Goal: Book appointment/travel/reservation

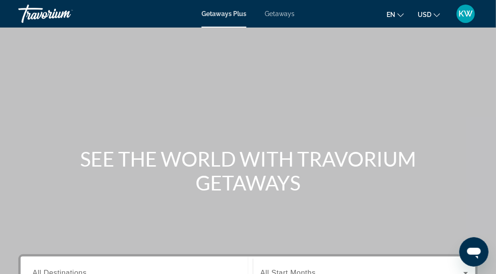
click at [289, 17] on div "Getaways Plus Getaways en English Español Français Italiano Português русский U…" at bounding box center [248, 14] width 496 height 24
click at [287, 14] on span "Getaways" at bounding box center [280, 13] width 30 height 7
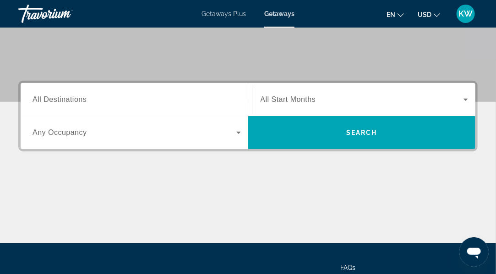
scroll to position [175, 0]
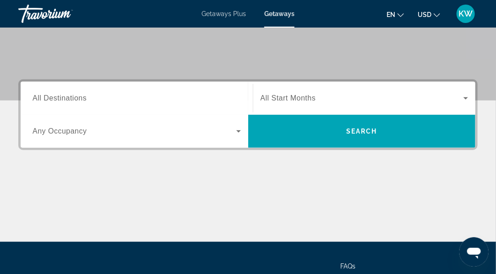
click at [171, 104] on div "Search widget" at bounding box center [137, 98] width 209 height 26
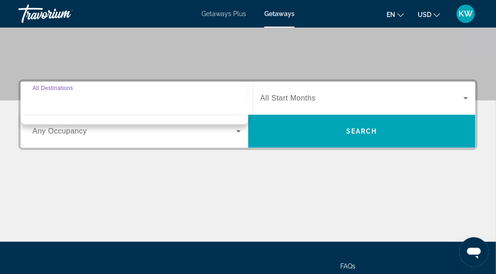
scroll to position [224, 0]
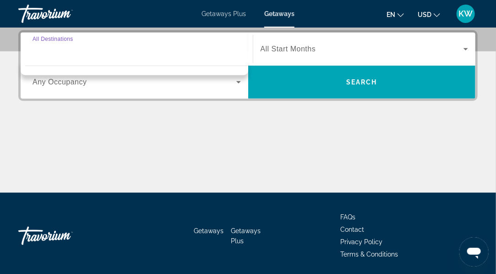
click at [105, 58] on div "Search widget" at bounding box center [137, 49] width 209 height 26
click at [60, 44] on input "Destination All Destinations" at bounding box center [137, 49] width 209 height 11
click at [174, 89] on div "Search widget" at bounding box center [137, 82] width 209 height 26
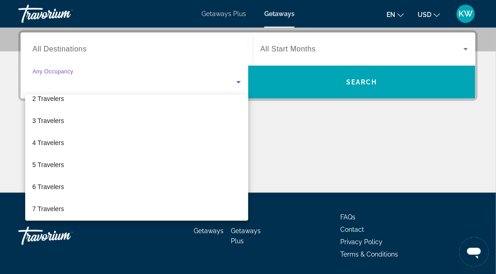
scroll to position [34, 0]
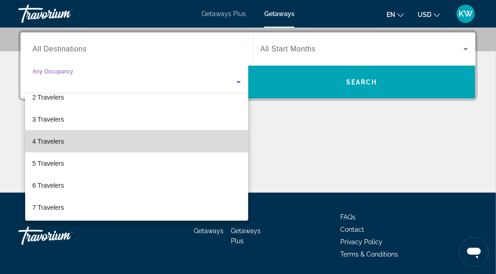
click at [158, 142] on mat-option "4 Travelers" at bounding box center [136, 141] width 223 height 22
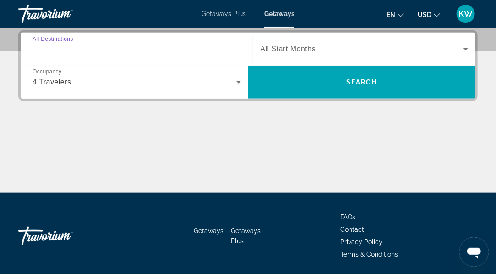
click at [98, 49] on input "Destination All Destinations" at bounding box center [137, 49] width 209 height 11
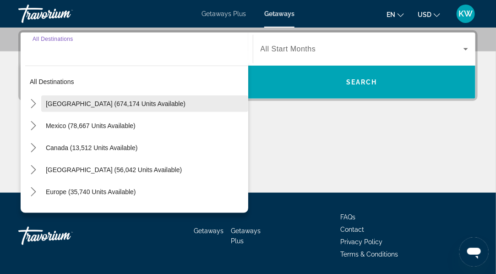
click at [121, 101] on span "[GEOGRAPHIC_DATA] (674,174 units available)" at bounding box center [116, 103] width 140 height 7
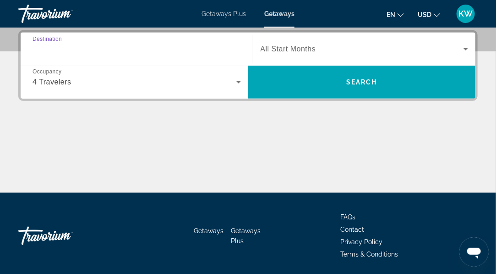
type input "**********"
click at [463, 49] on icon "Search widget" at bounding box center [466, 49] width 11 height 11
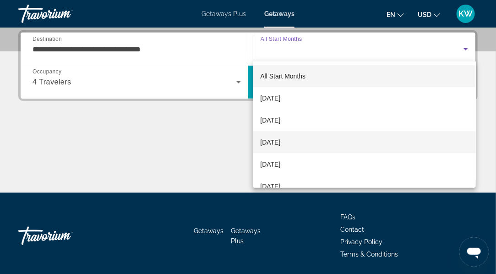
click at [336, 141] on mat-option "[DATE]" at bounding box center [364, 142] width 223 height 22
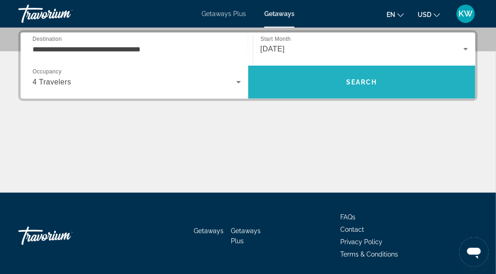
click at [372, 84] on span "Search" at bounding box center [362, 81] width 31 height 7
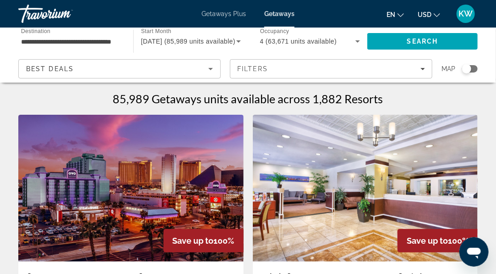
click at [467, 71] on div "Search widget" at bounding box center [467, 68] width 9 height 9
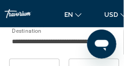
scroll to position [1123, 0]
click at [74, 48] on div "**********" at bounding box center [59, 41] width 95 height 26
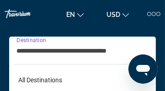
scroll to position [0, 0]
click at [137, 3] on div "Getaways Plus Getaways en English Español Français Italiano Português русский U…" at bounding box center [82, 13] width 165 height 33
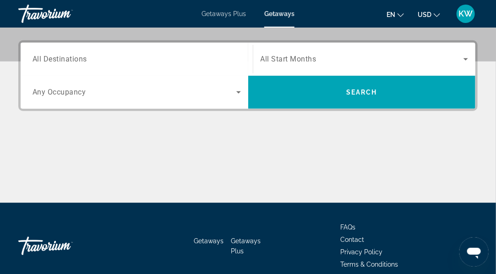
scroll to position [254, 0]
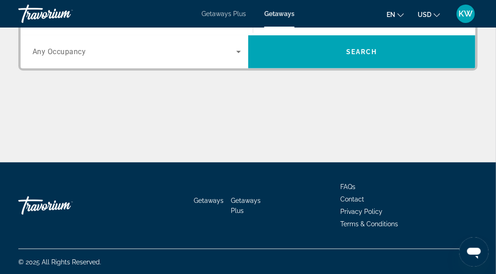
click at [92, 60] on div "Search widget" at bounding box center [137, 52] width 209 height 26
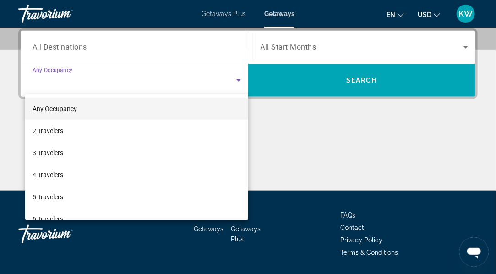
scroll to position [224, 0]
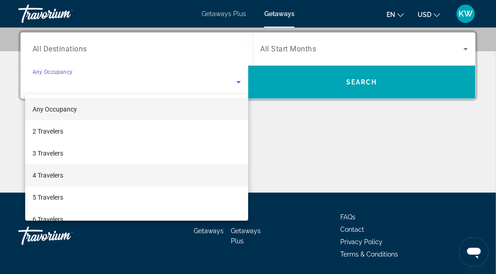
click at [74, 175] on mat-option "4 Travelers" at bounding box center [136, 175] width 223 height 22
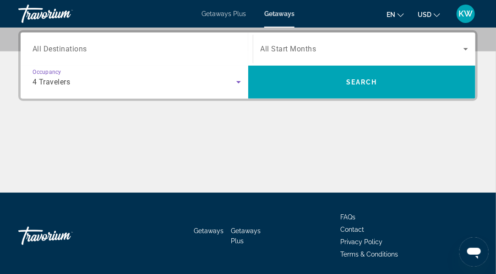
click at [83, 48] on span "All Destinations" at bounding box center [60, 48] width 55 height 9
click at [83, 48] on input "Destination All Destinations" at bounding box center [137, 49] width 209 height 11
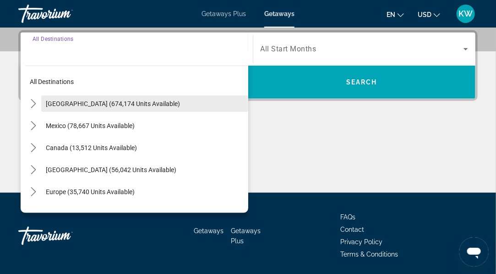
click at [86, 97] on span "Select destination: United States (674,174 units available)" at bounding box center [144, 104] width 207 height 22
type input "**********"
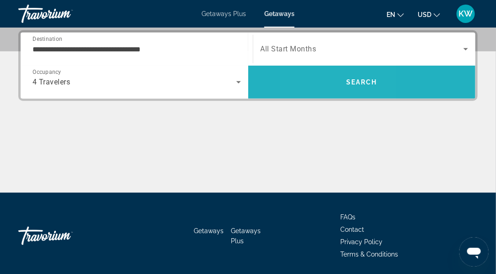
click at [321, 91] on span "Search" at bounding box center [362, 82] width 228 height 22
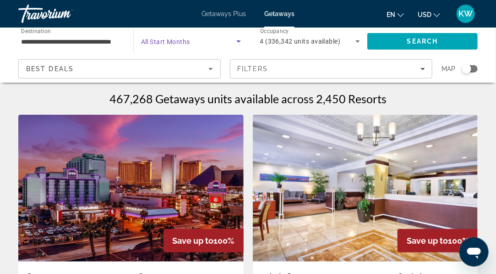
click at [239, 43] on icon "Search widget" at bounding box center [238, 41] width 11 height 11
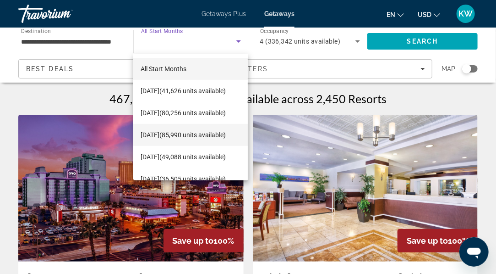
click at [215, 133] on span "[DATE] (85,990 units available)" at bounding box center [183, 134] width 85 height 11
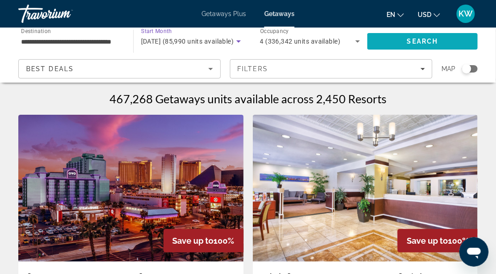
click at [424, 44] on span "Search" at bounding box center [423, 41] width 31 height 7
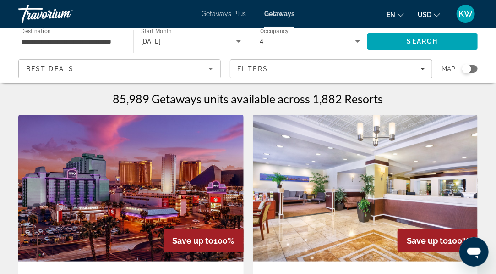
click at [467, 68] on div "Search widget" at bounding box center [467, 68] width 9 height 9
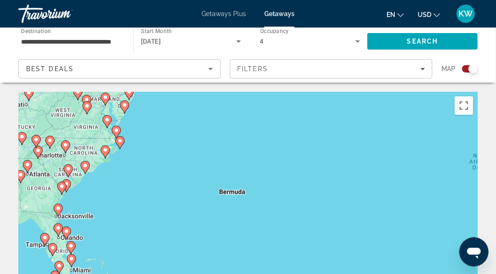
click at [55, 232] on gmp-advanced-marker "Main content" at bounding box center [58, 230] width 9 height 14
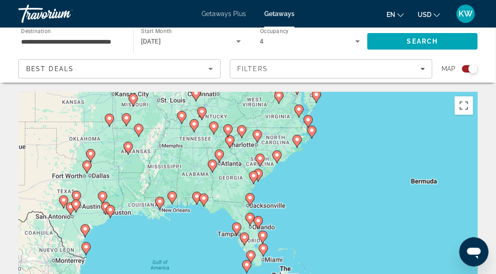
click at [249, 216] on image "Main content" at bounding box center [251, 218] width 6 height 6
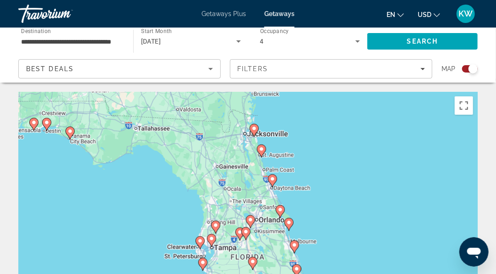
click at [249, 216] on icon "Main content" at bounding box center [250, 221] width 8 height 12
type input "**********"
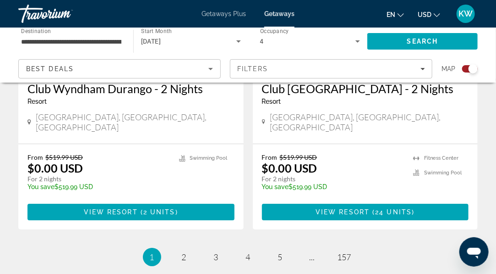
scroll to position [2140, 0]
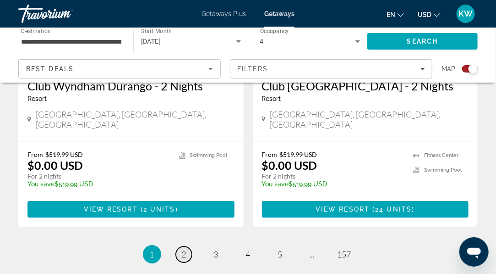
click at [184, 249] on span "2" at bounding box center [184, 254] width 5 height 10
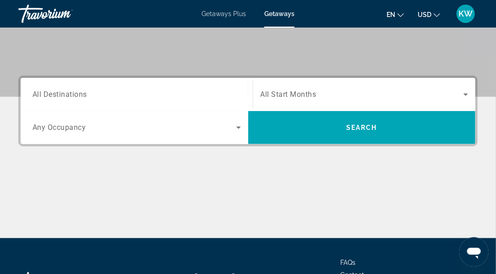
scroll to position [170, 0]
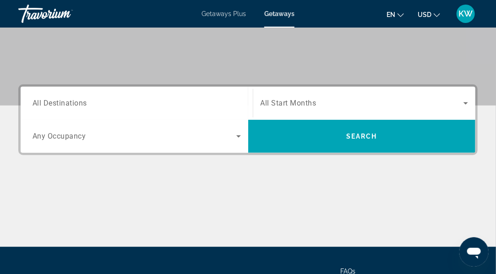
click at [416, 107] on span "Search widget" at bounding box center [363, 103] width 204 height 11
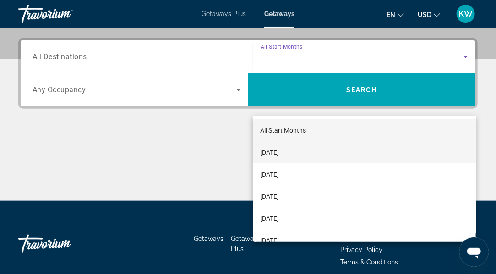
scroll to position [224, 0]
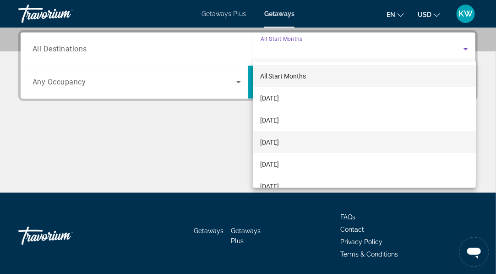
click at [336, 139] on mat-option "[DATE]" at bounding box center [364, 142] width 223 height 22
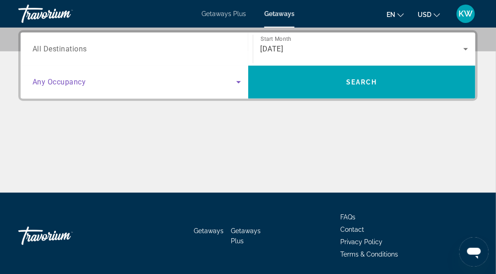
click at [84, 86] on span "Search widget" at bounding box center [135, 82] width 204 height 11
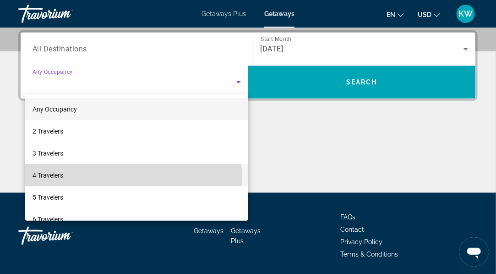
click at [69, 181] on mat-option "4 Travelers" at bounding box center [136, 175] width 223 height 22
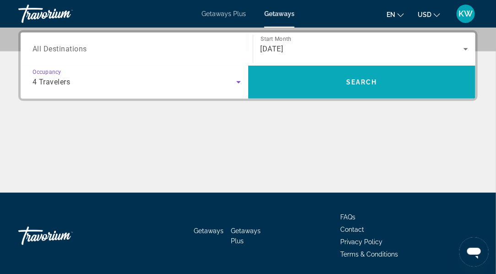
click at [354, 82] on span "Search" at bounding box center [362, 81] width 31 height 7
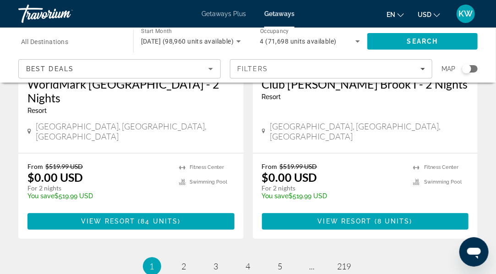
scroll to position [1886, 0]
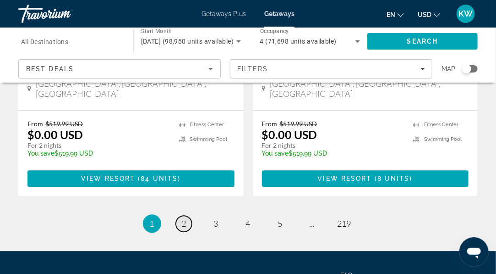
click at [183, 218] on span "2" at bounding box center [184, 223] width 5 height 10
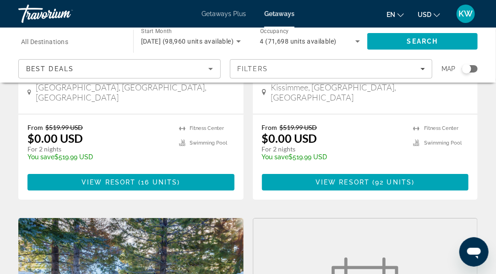
scroll to position [1928, 0]
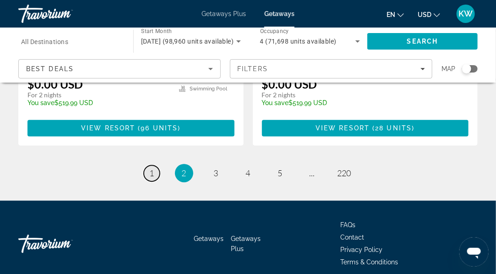
click at [151, 165] on link "page 1" at bounding box center [152, 173] width 16 height 16
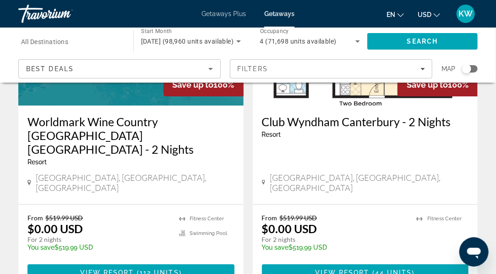
scroll to position [1166, 0]
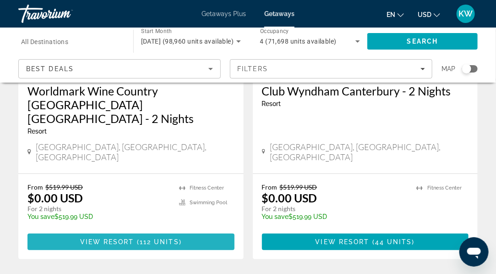
click at [193, 231] on span "Main content" at bounding box center [131, 242] width 207 height 22
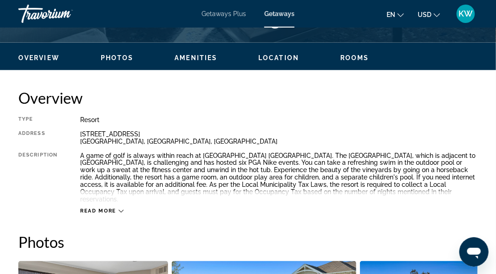
scroll to position [408, 0]
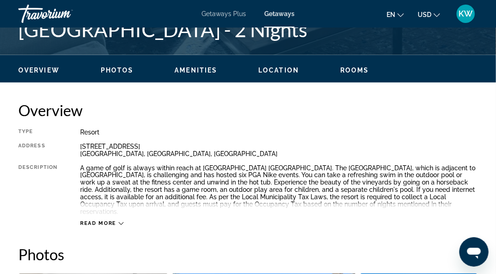
click at [358, 69] on span "Rooms" at bounding box center [355, 69] width 29 height 7
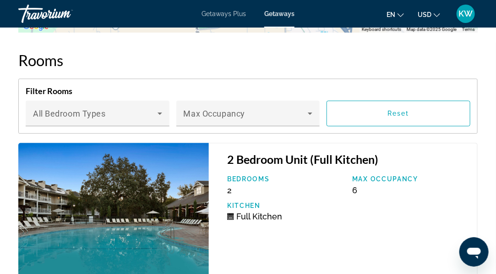
scroll to position [1943, 0]
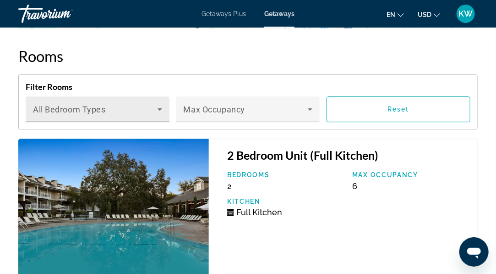
click at [159, 115] on icon "Main content" at bounding box center [159, 109] width 11 height 11
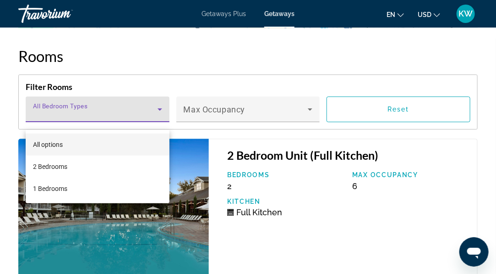
click at [159, 115] on div at bounding box center [248, 137] width 496 height 274
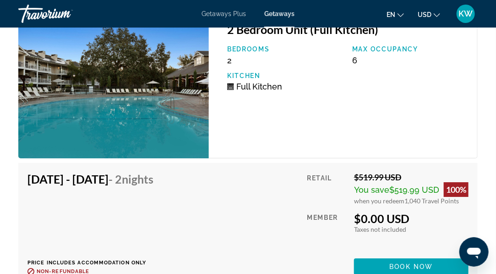
scroll to position [2062, 0]
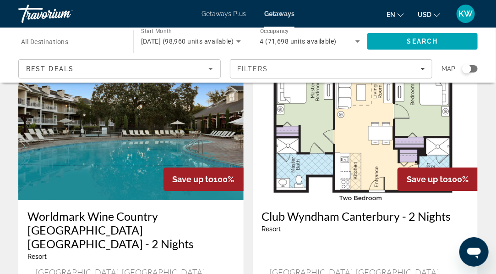
scroll to position [1130, 0]
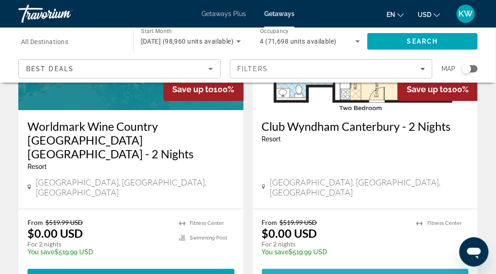
click at [388, 273] on span "44 units" at bounding box center [393, 276] width 37 height 7
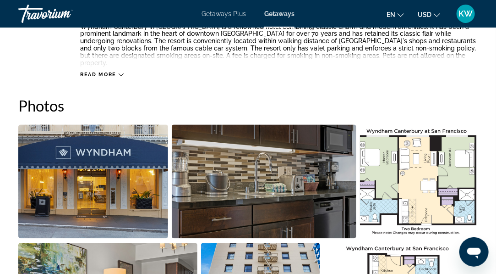
scroll to position [465, 0]
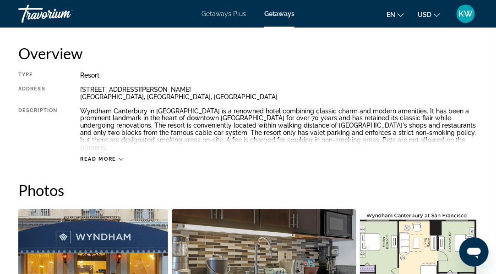
click at [114, 156] on span "Read more" at bounding box center [98, 159] width 36 height 6
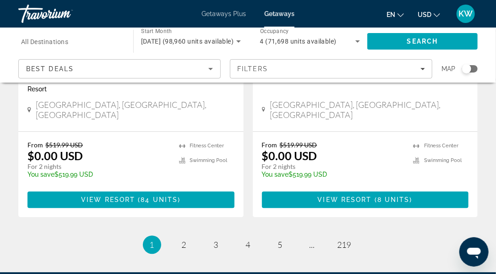
scroll to position [1867, 0]
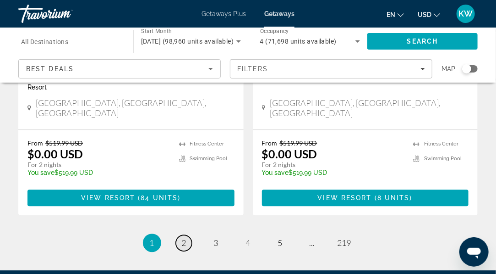
click at [182, 237] on span "2" at bounding box center [184, 242] width 5 height 10
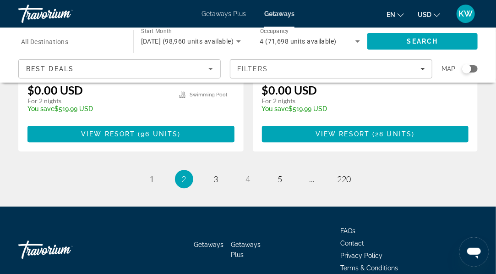
scroll to position [1928, 0]
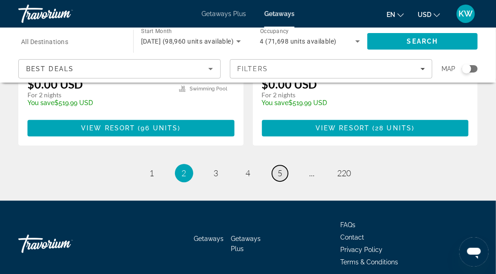
click at [283, 165] on link "page 5" at bounding box center [280, 173] width 16 height 16
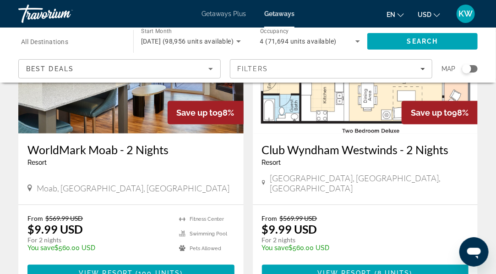
scroll to position [1449, 0]
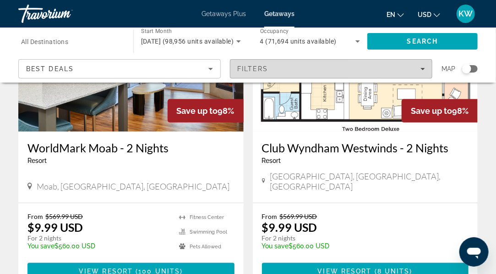
click at [426, 69] on span "Filters" at bounding box center [332, 69] width 202 height 22
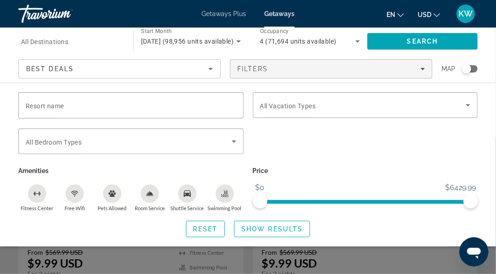
scroll to position [1412, 0]
click at [395, 232] on div "Reset Show Results" at bounding box center [248, 228] width 460 height 17
click at [262, 226] on span "Show Results" at bounding box center [272, 228] width 61 height 7
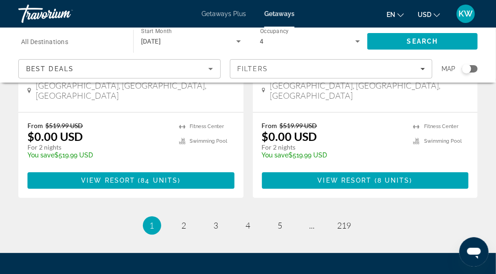
scroll to position [1886, 0]
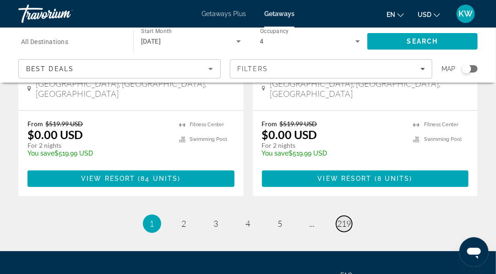
click at [344, 218] on span "219" at bounding box center [345, 223] width 14 height 10
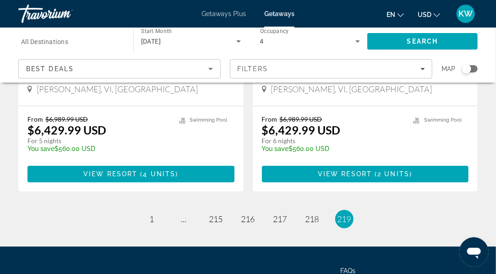
scroll to position [1886, 0]
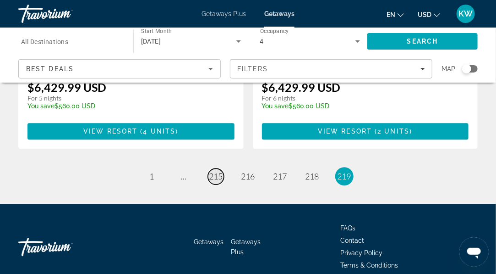
click at [217, 171] on span "215" at bounding box center [216, 176] width 14 height 10
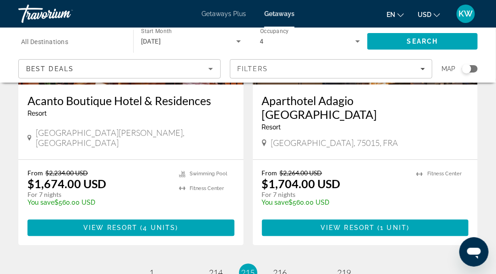
scroll to position [1886, 0]
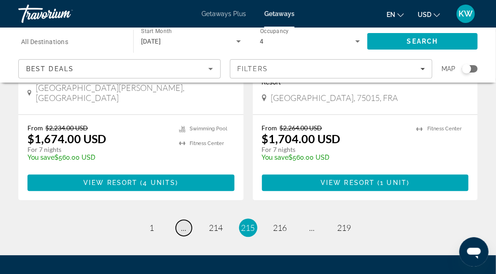
click at [183, 222] on span "..." at bounding box center [185, 227] width 6 height 10
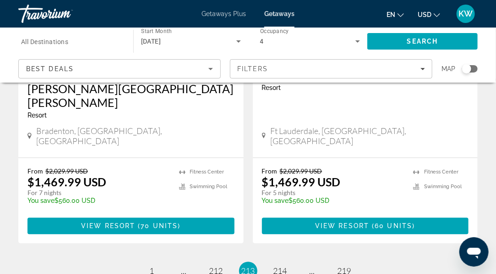
scroll to position [1834, 0]
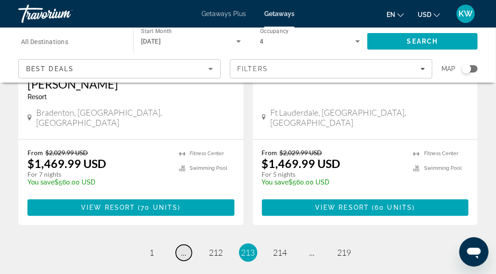
click at [185, 247] on span "..." at bounding box center [185, 252] width 6 height 10
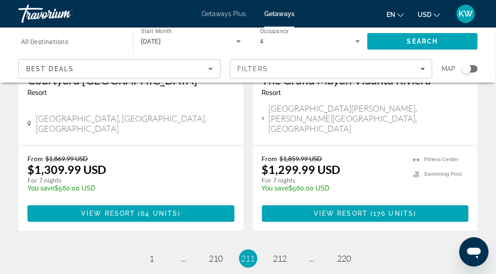
scroll to position [1846, 0]
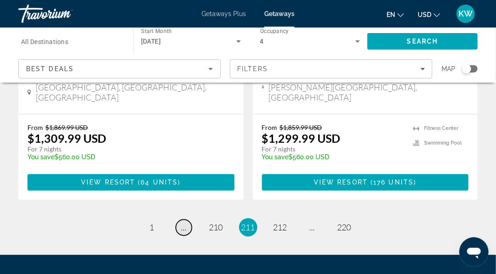
click at [182, 222] on span "..." at bounding box center [185, 227] width 6 height 10
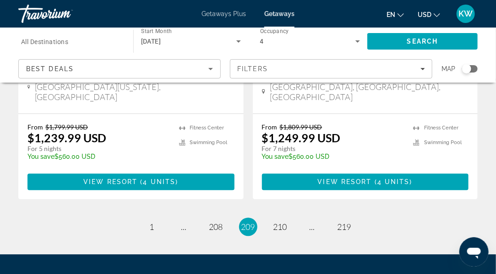
scroll to position [1858, 0]
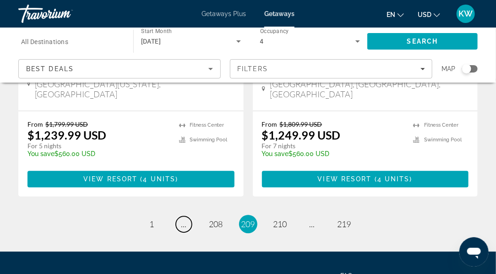
click at [182, 219] on span "..." at bounding box center [185, 224] width 6 height 10
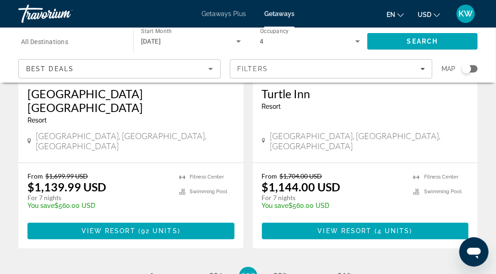
scroll to position [1886, 0]
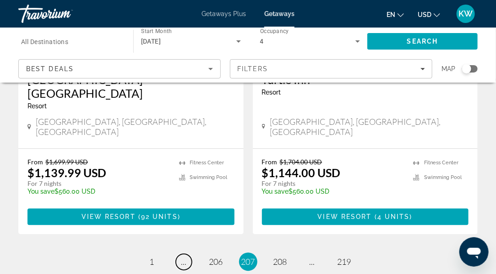
click at [182, 256] on span "..." at bounding box center [185, 261] width 6 height 10
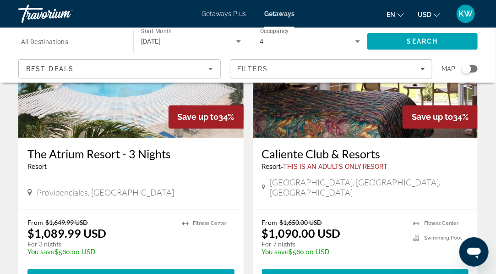
scroll to position [1779, 0]
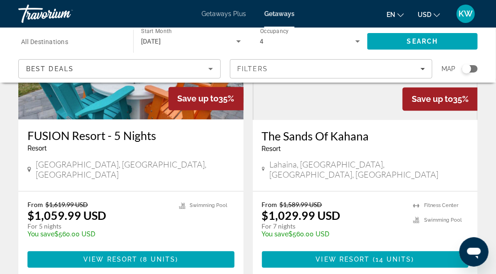
scroll to position [1797, 0]
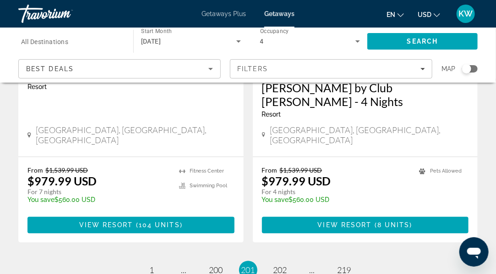
scroll to position [1900, 0]
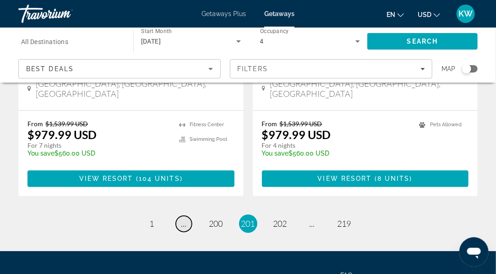
click at [183, 218] on span "..." at bounding box center [185, 223] width 6 height 10
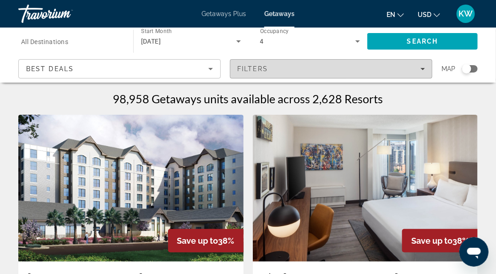
click at [424, 68] on icon "Filters" at bounding box center [423, 69] width 5 height 2
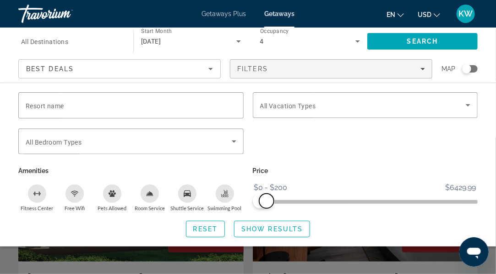
drag, startPoint x: 471, startPoint y: 199, endPoint x: 267, endPoint y: 215, distance: 204.6
click at [267, 215] on div "Resort name Vacation Types All Vacation Types Bedroom Types All Bedroom Types A…" at bounding box center [248, 164] width 496 height 145
click at [269, 231] on span "Search widget" at bounding box center [272, 229] width 75 height 22
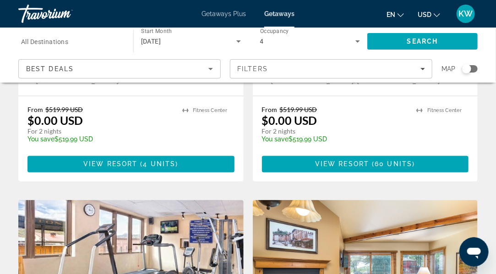
scroll to position [1886, 0]
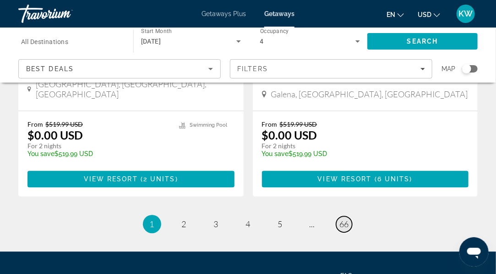
click at [346, 219] on span "66" at bounding box center [344, 224] width 9 height 10
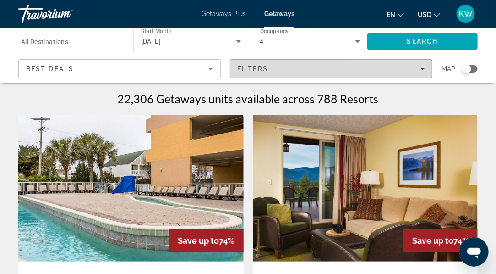
click at [421, 70] on icon "Filters" at bounding box center [423, 68] width 5 height 5
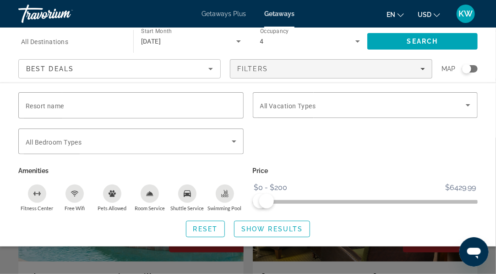
click at [466, 69] on div "Search widget" at bounding box center [467, 68] width 9 height 9
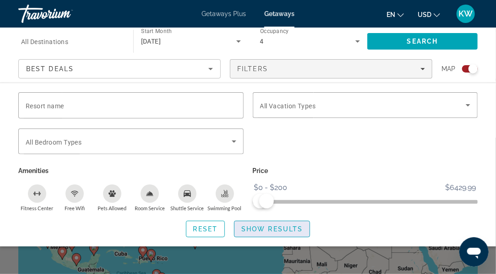
click at [261, 230] on span "Show Results" at bounding box center [272, 228] width 61 height 7
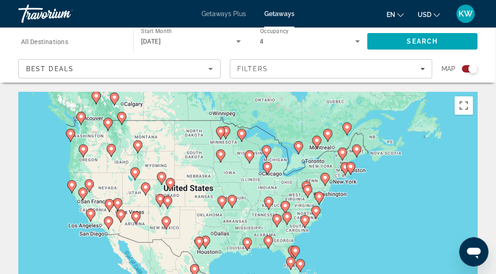
click at [83, 192] on image "Main content" at bounding box center [83, 192] width 6 height 6
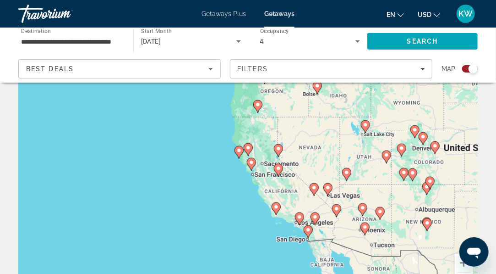
scroll to position [77, 0]
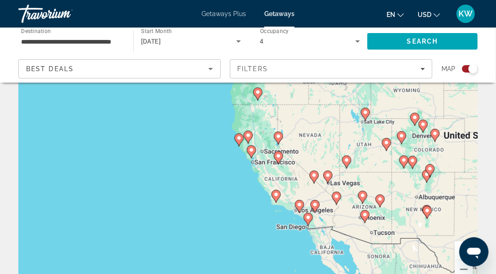
click at [269, 166] on div "To navigate, press the arrow keys. To activate drag with keyboard, press Alt + …" at bounding box center [248, 151] width 460 height 275
click at [279, 158] on image "Main content" at bounding box center [279, 156] width 6 height 6
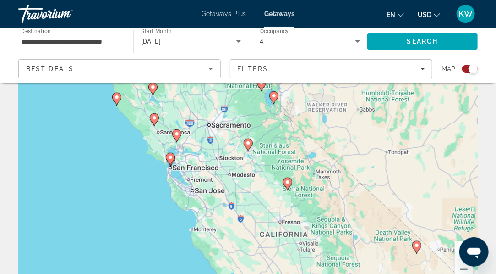
click at [172, 161] on icon "Main content" at bounding box center [170, 159] width 9 height 13
type input "**********"
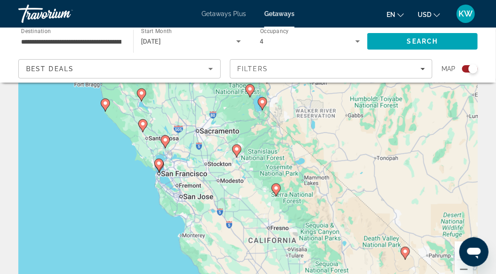
click at [150, 140] on div "To navigate, press the arrow keys. To activate drag with keyboard, press Alt + …" at bounding box center [248, 151] width 460 height 275
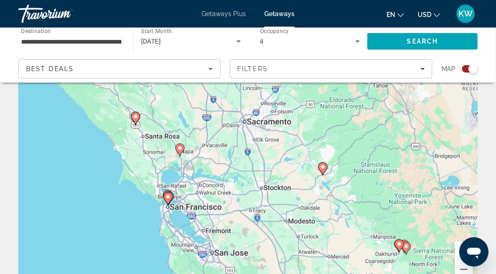
click at [150, 140] on div "To navigate, press the arrow keys. To activate drag with keyboard, press Alt + …" at bounding box center [248, 151] width 460 height 275
click at [136, 119] on icon "Main content" at bounding box center [135, 118] width 8 height 12
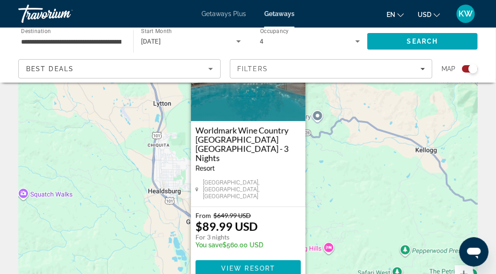
scroll to position [77, 0]
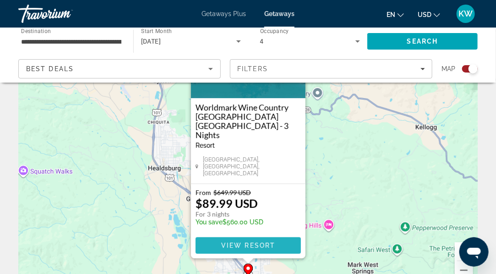
click at [262, 242] on span "View Resort" at bounding box center [248, 245] width 54 height 7
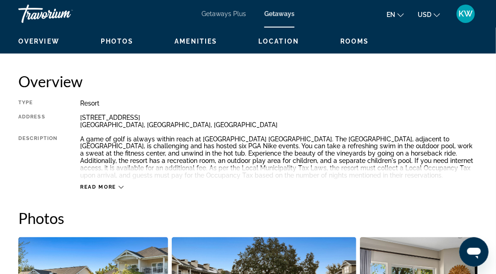
scroll to position [461, 0]
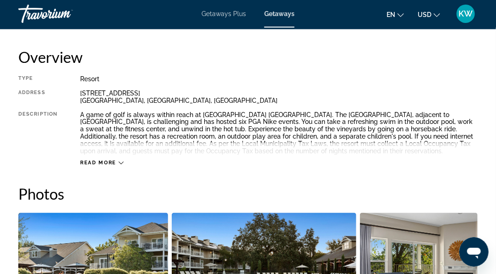
click at [120, 161] on icon "Main content" at bounding box center [121, 162] width 5 height 5
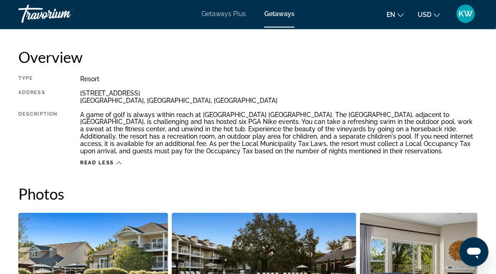
click at [227, 14] on span "Getaways Plus" at bounding box center [224, 13] width 44 height 7
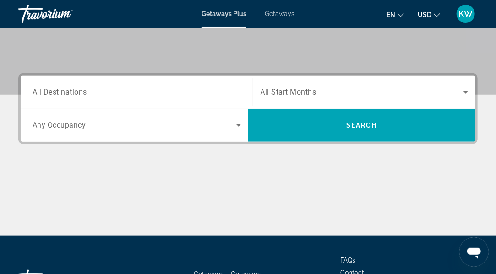
scroll to position [180, 0]
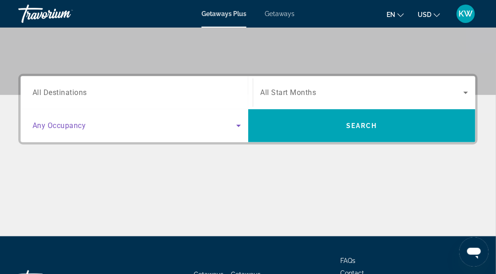
click at [240, 125] on icon "Search widget" at bounding box center [239, 126] width 5 height 2
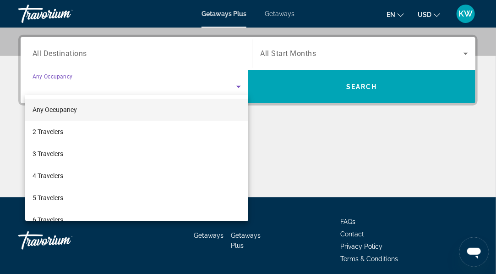
scroll to position [224, 0]
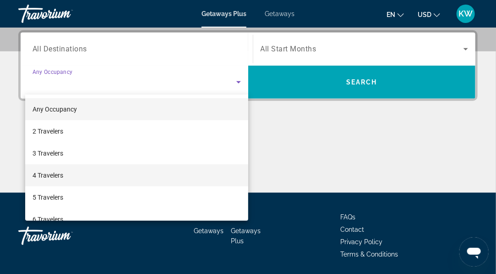
click at [112, 174] on mat-option "4 Travelers" at bounding box center [136, 175] width 223 height 22
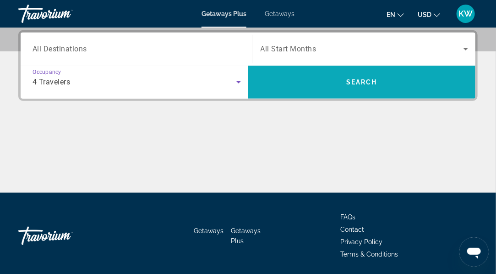
click at [370, 86] on span "Search" at bounding box center [362, 82] width 228 height 22
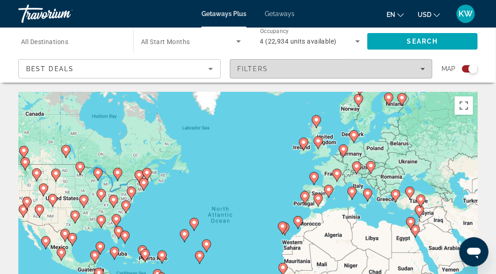
click at [424, 66] on icon "Filters" at bounding box center [423, 68] width 5 height 5
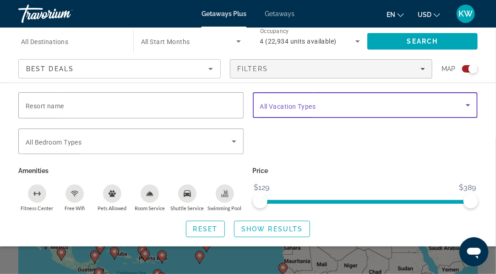
click at [468, 106] on icon "Search widget" at bounding box center [468, 104] width 11 height 11
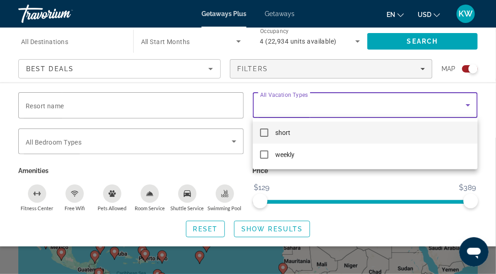
click at [468, 106] on div at bounding box center [248, 137] width 496 height 274
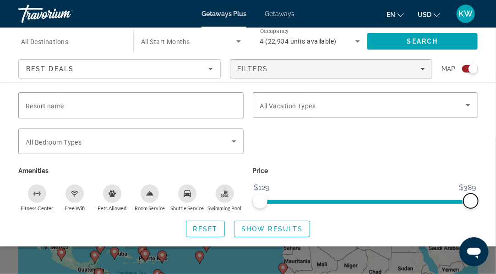
click at [472, 195] on span "ngx-slider-max" at bounding box center [471, 200] width 15 height 15
click at [265, 230] on span "Show Results" at bounding box center [272, 228] width 61 height 7
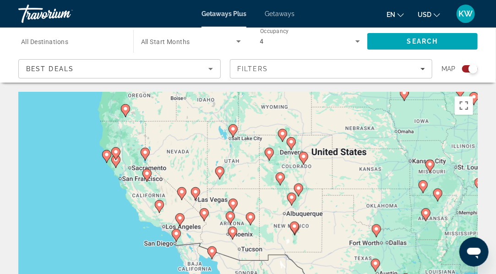
click at [115, 149] on image "Main content" at bounding box center [116, 152] width 6 height 6
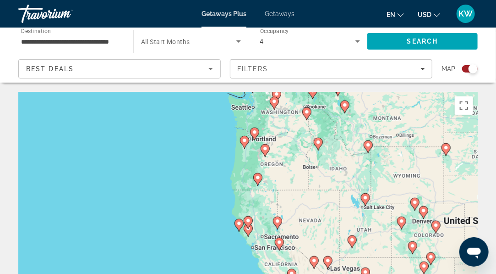
click at [251, 217] on icon "Main content" at bounding box center [248, 222] width 8 height 12
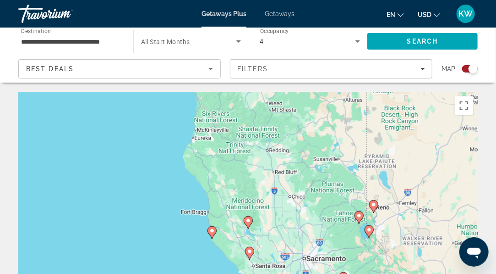
click at [253, 255] on gmp-advanced-marker "Main content" at bounding box center [249, 253] width 9 height 14
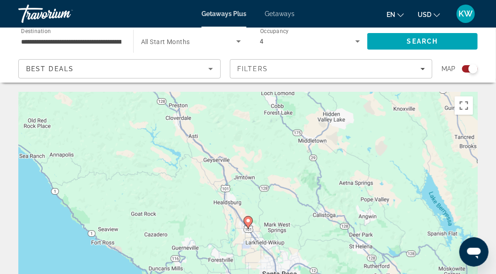
click at [250, 217] on icon "Main content" at bounding box center [248, 222] width 8 height 12
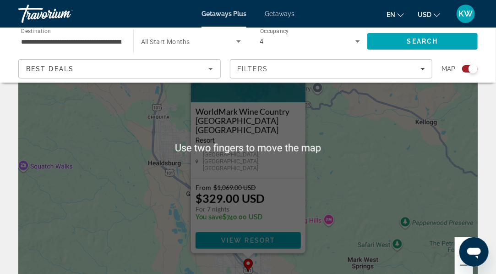
scroll to position [83, 0]
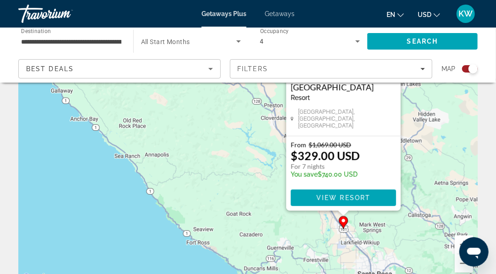
click at [470, 72] on div "Search widget" at bounding box center [473, 68] width 9 height 9
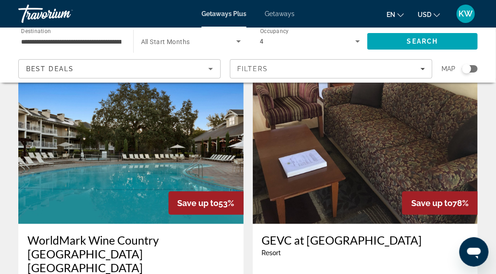
scroll to position [0, 0]
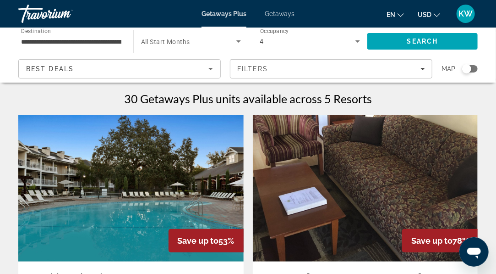
click at [467, 65] on div "Search widget" at bounding box center [467, 68] width 9 height 9
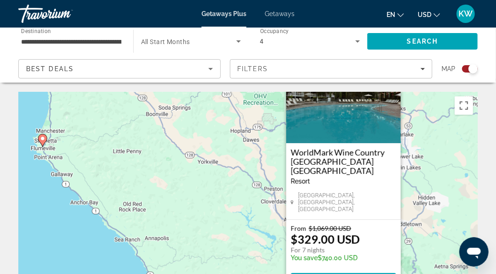
click at [207, 220] on div "To activate drag with keyboard, press Alt + Enter. Once in keyboard drag state,…" at bounding box center [248, 229] width 460 height 275
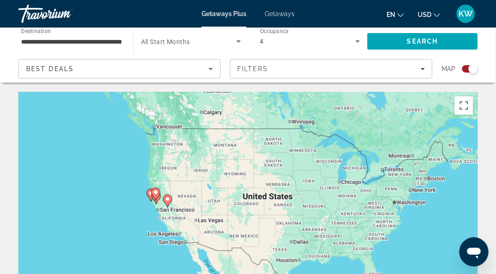
click at [371, 264] on div "To activate drag with keyboard, press Alt + Enter. Once in keyboard drag state,…" at bounding box center [248, 229] width 460 height 275
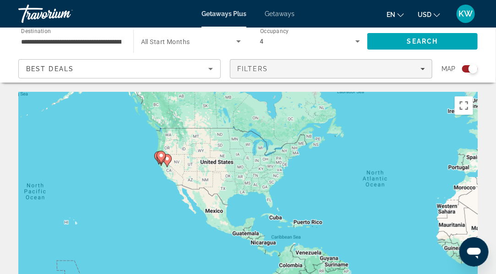
click at [423, 70] on icon "Filters" at bounding box center [423, 68] width 5 height 5
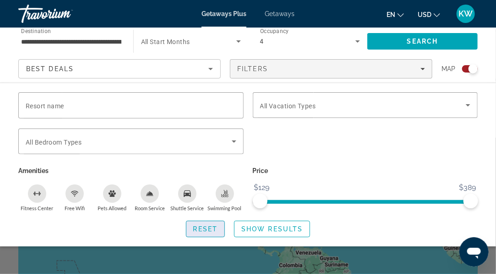
click at [213, 226] on span "Reset" at bounding box center [205, 228] width 25 height 7
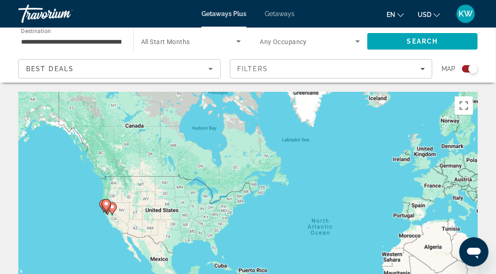
click at [215, 249] on div "To activate drag with keyboard, press Alt + Enter. Once in keyboard drag state,…" at bounding box center [248, 229] width 460 height 275
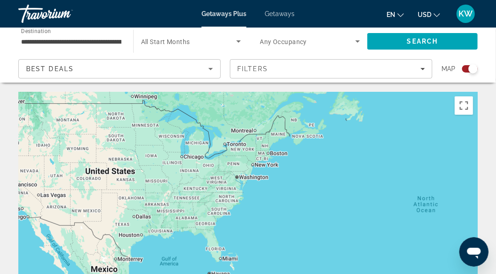
click at [215, 249] on div "To activate drag with keyboard, press Alt + Enter. Once in keyboard drag state,…" at bounding box center [248, 229] width 460 height 275
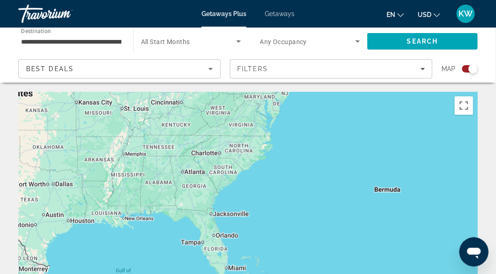
click at [215, 249] on div "Main content" at bounding box center [248, 229] width 460 height 275
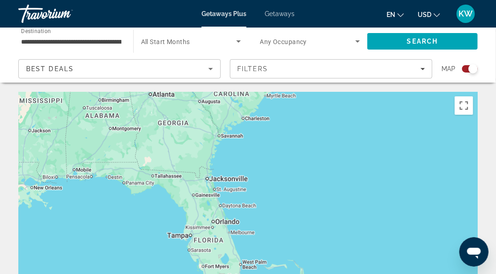
click at [215, 249] on div "Main content" at bounding box center [248, 229] width 460 height 275
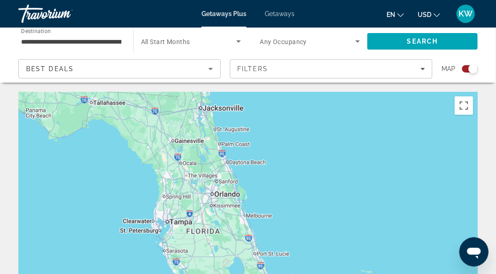
click at [218, 198] on div "Main content" at bounding box center [248, 229] width 460 height 275
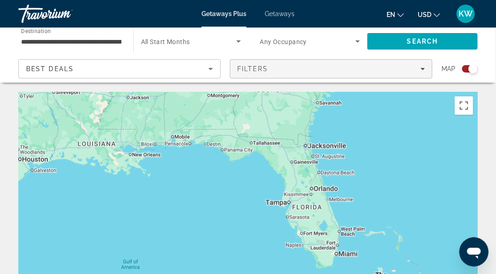
click at [422, 65] on span "Filters" at bounding box center [332, 69] width 202 height 22
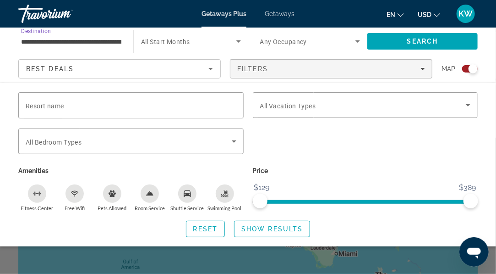
click at [83, 44] on input "**********" at bounding box center [71, 41] width 100 height 11
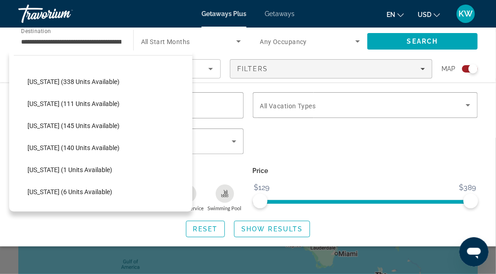
scroll to position [297, 0]
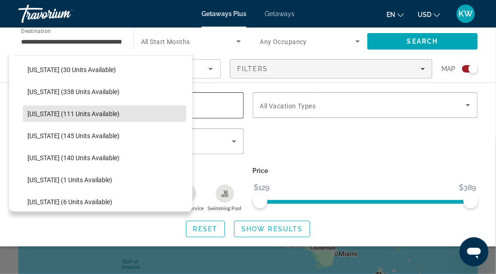
click at [75, 109] on span "Select destination: Illinois (111 units available)" at bounding box center [108, 114] width 170 height 22
type input "**********"
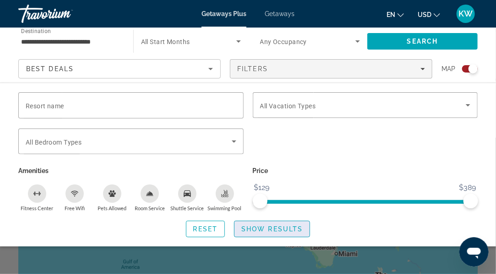
click at [294, 228] on span "Show Results" at bounding box center [272, 228] width 61 height 7
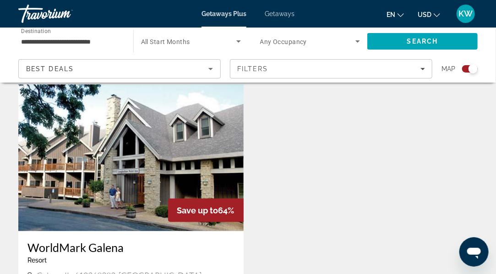
scroll to position [315, 0]
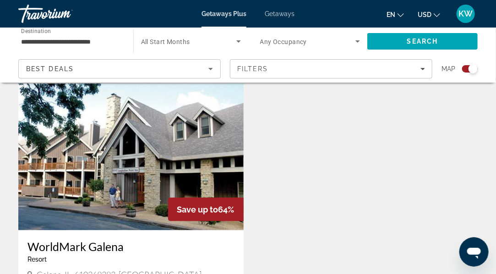
click at [184, 192] on img "Main content" at bounding box center [131, 156] width 226 height 147
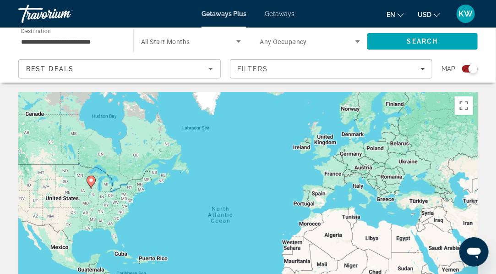
click at [70, 42] on input "**********" at bounding box center [71, 41] width 100 height 11
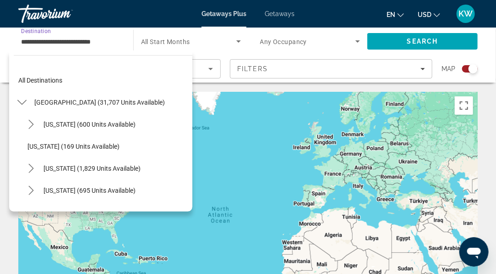
scroll to position [164, 0]
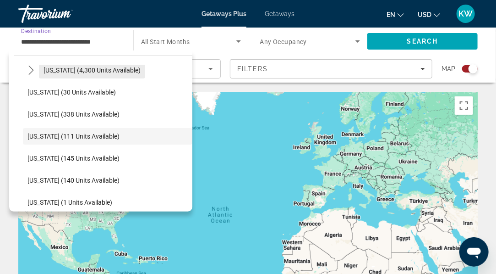
click at [83, 67] on span "[US_STATE] (4,300 units available)" at bounding box center [92, 69] width 97 height 7
type input "**********"
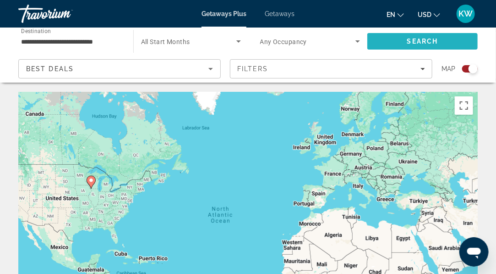
click at [389, 41] on span "Search" at bounding box center [423, 41] width 110 height 22
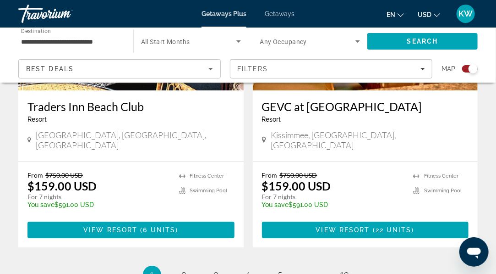
scroll to position [2145, 0]
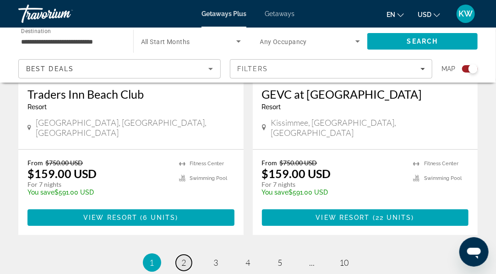
click at [182, 257] on span "2" at bounding box center [184, 262] width 5 height 10
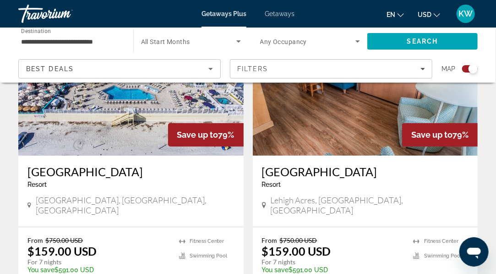
scroll to position [2074, 0]
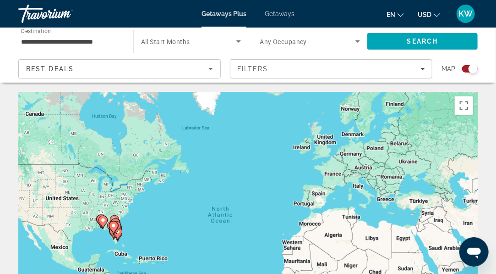
scroll to position [14, 0]
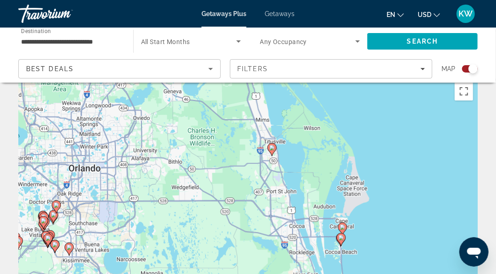
click at [94, 171] on div "To activate drag with keyboard, press Alt + Enter. Once in keyboard drag state,…" at bounding box center [248, 214] width 460 height 275
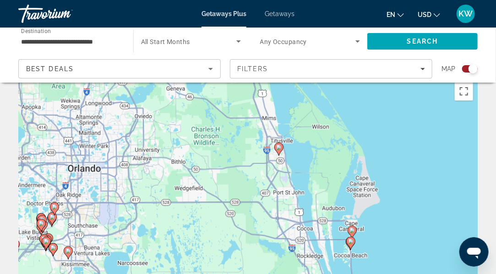
click at [94, 171] on div "To activate drag with keyboard, press Alt + Enter. Once in keyboard drag state,…" at bounding box center [248, 214] width 460 height 275
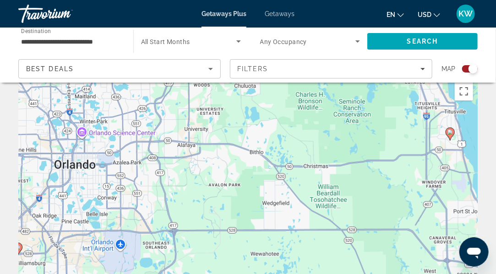
click at [94, 171] on div "To activate drag with keyboard, press Alt + Enter. Once in keyboard drag state,…" at bounding box center [248, 214] width 460 height 275
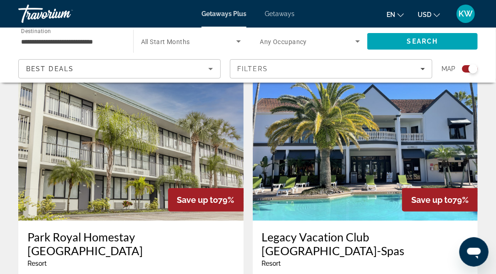
scroll to position [1321, 0]
